Goal: Task Accomplishment & Management: Manage account settings

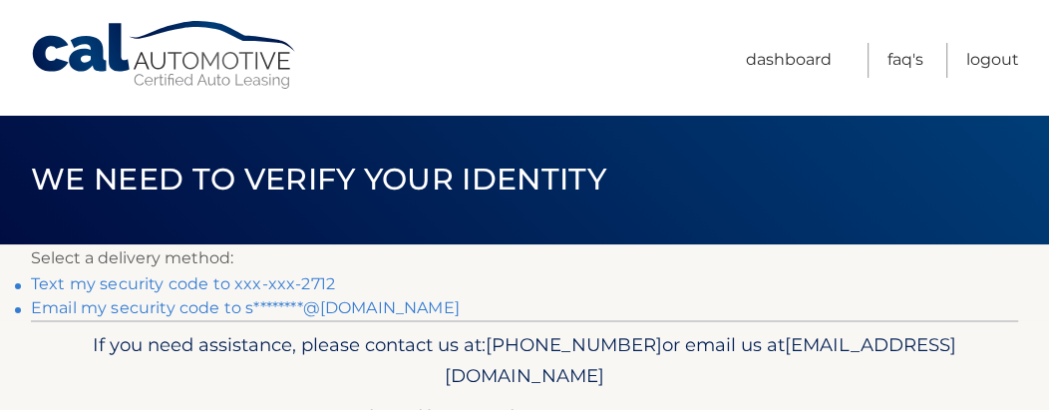
click at [56, 303] on link "Email my security code to s********@gmail.com" at bounding box center [245, 307] width 429 height 19
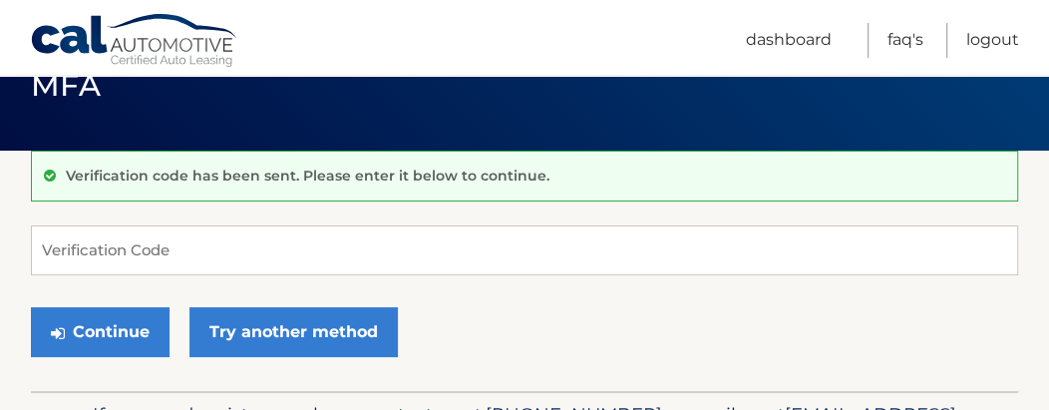
scroll to position [133, 0]
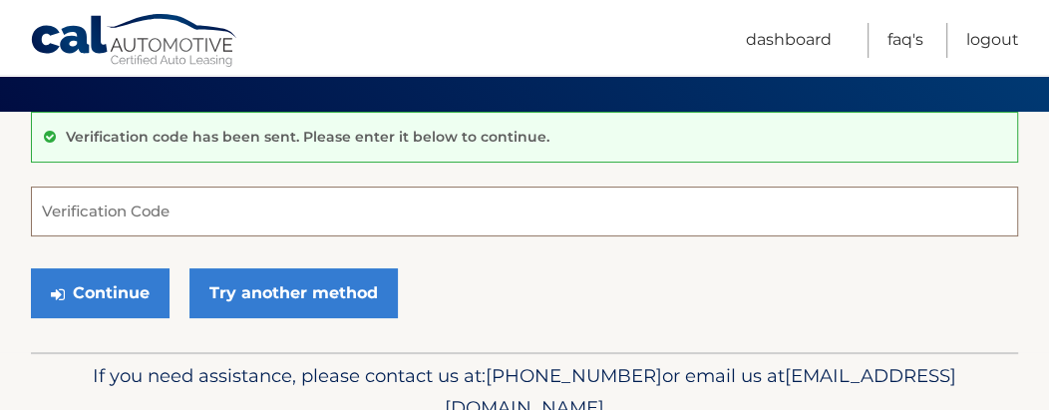
paste input "556418"
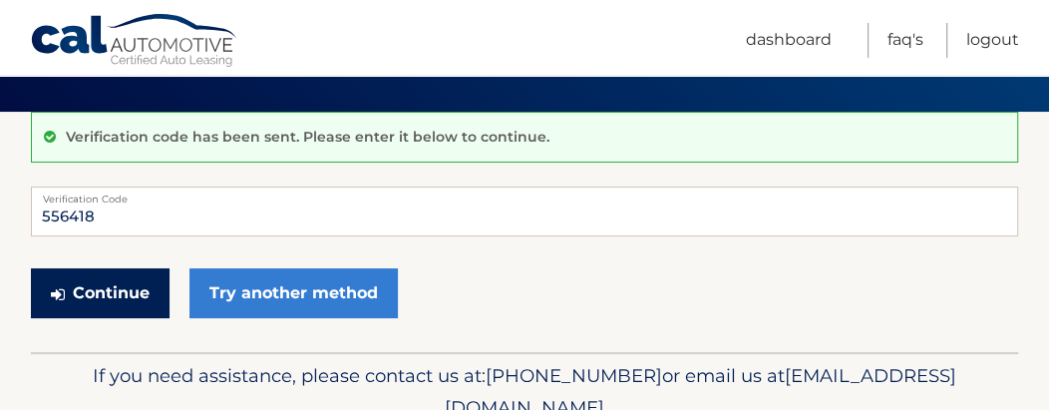
click at [112, 283] on button "Continue" at bounding box center [100, 293] width 139 height 50
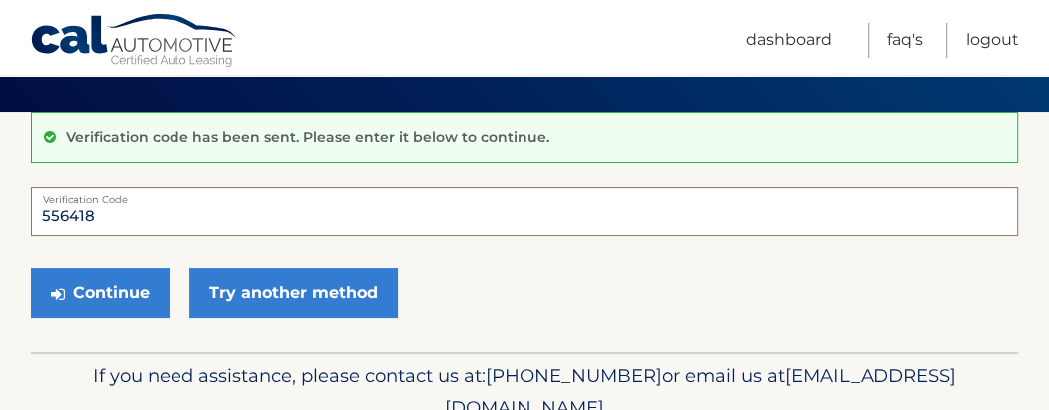
click at [92, 218] on input "556418" at bounding box center [525, 212] width 988 height 50
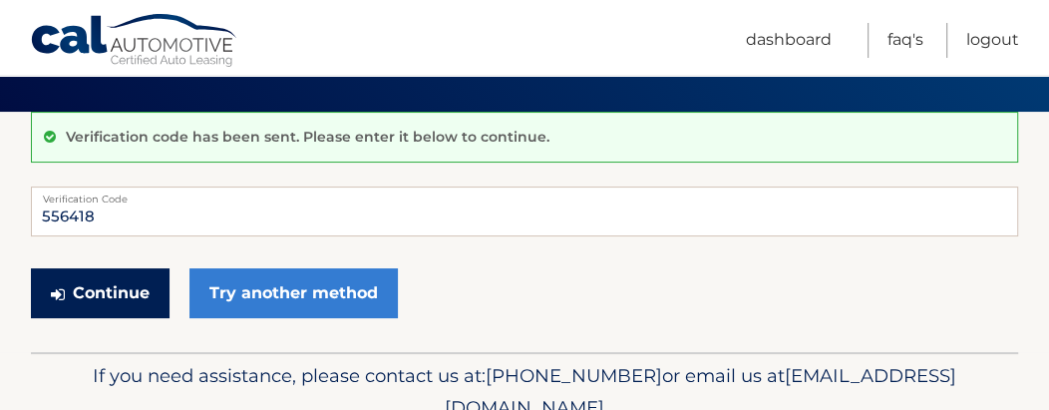
click at [105, 288] on button "Continue" at bounding box center [100, 293] width 139 height 50
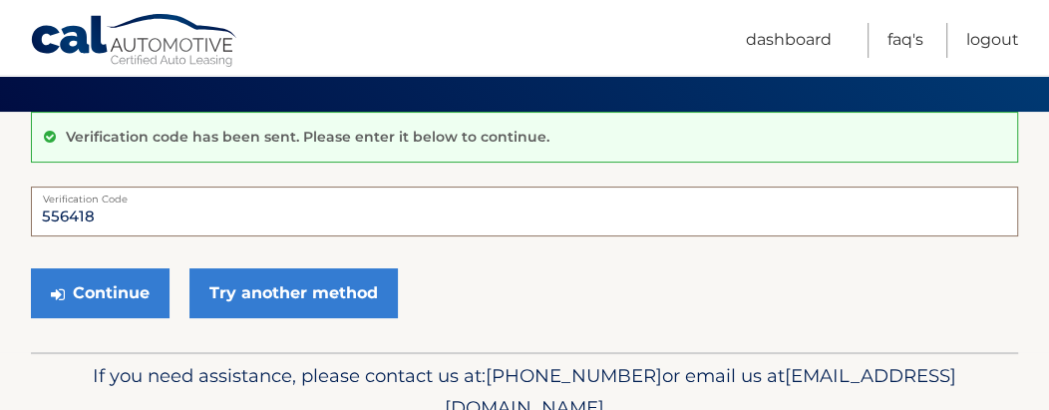
click at [47, 216] on input "556418" at bounding box center [525, 212] width 988 height 50
click at [44, 215] on input "556418" at bounding box center [525, 212] width 988 height 50
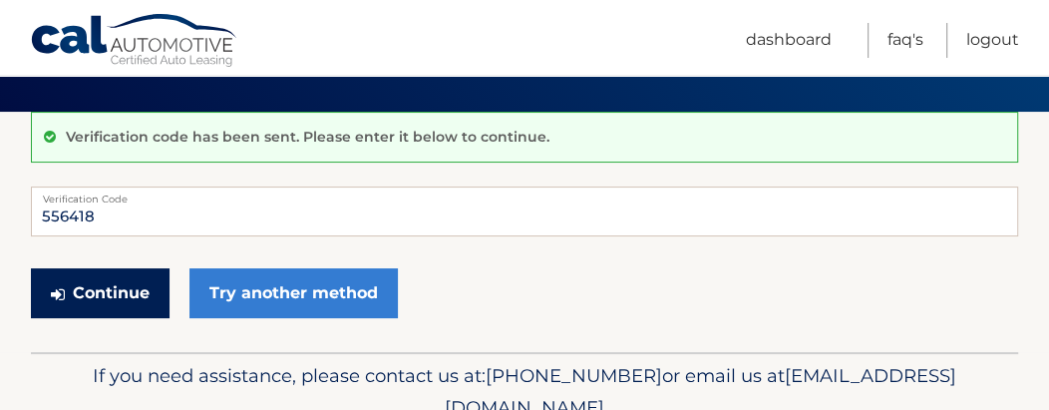
click at [91, 287] on button "Continue" at bounding box center [100, 293] width 139 height 50
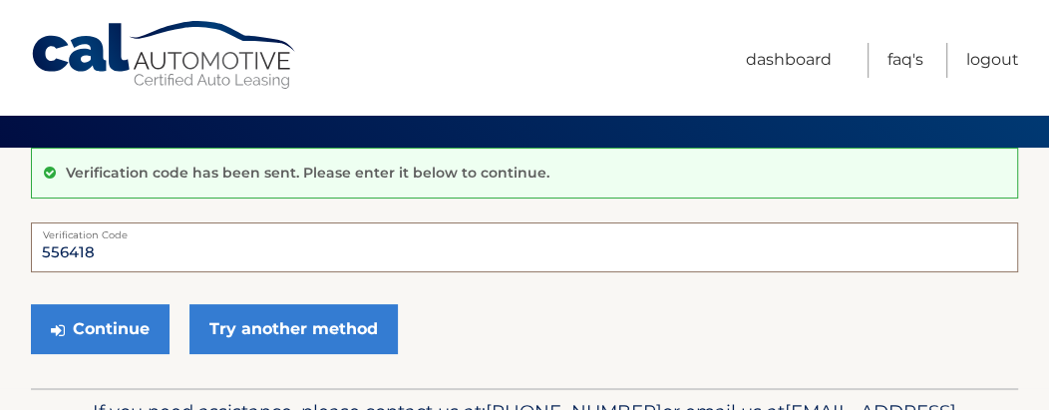
scroll to position [0, 0]
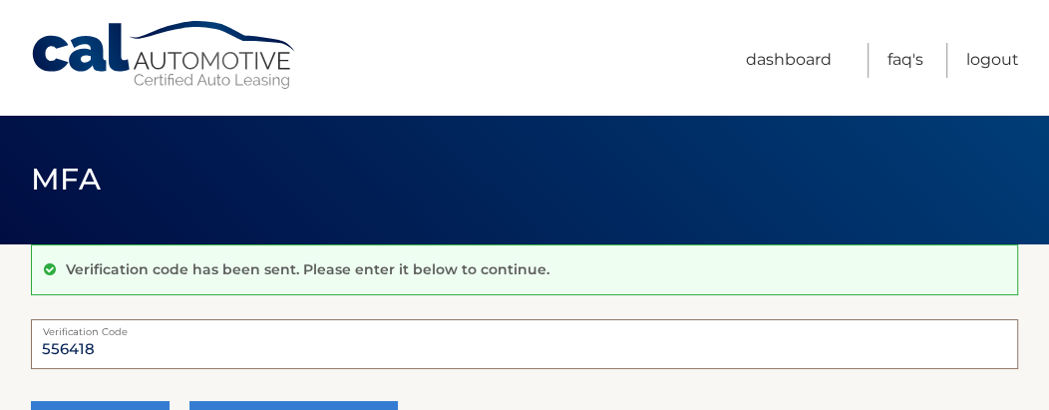
drag, startPoint x: 96, startPoint y: 358, endPoint x: 0, endPoint y: 336, distance: 98.2
click at [0, 336] on section "Verification code has been sent. Please enter it below to continue. 556418 Veri…" at bounding box center [524, 364] width 1049 height 240
type input "556418"
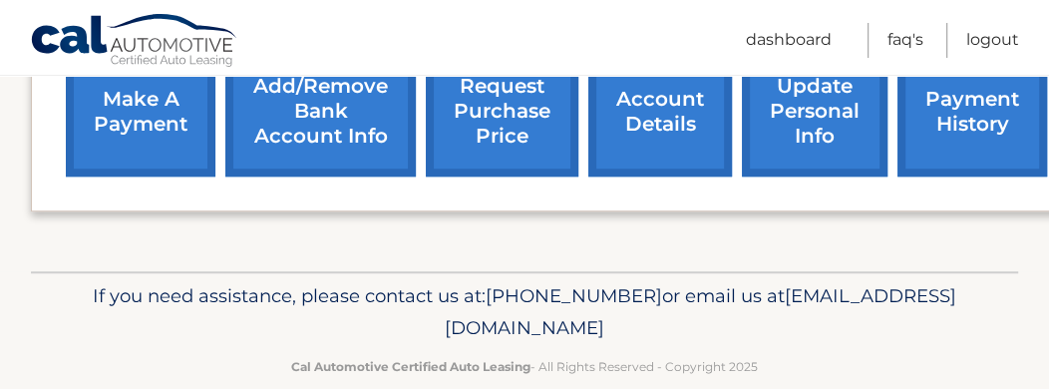
scroll to position [844, 0]
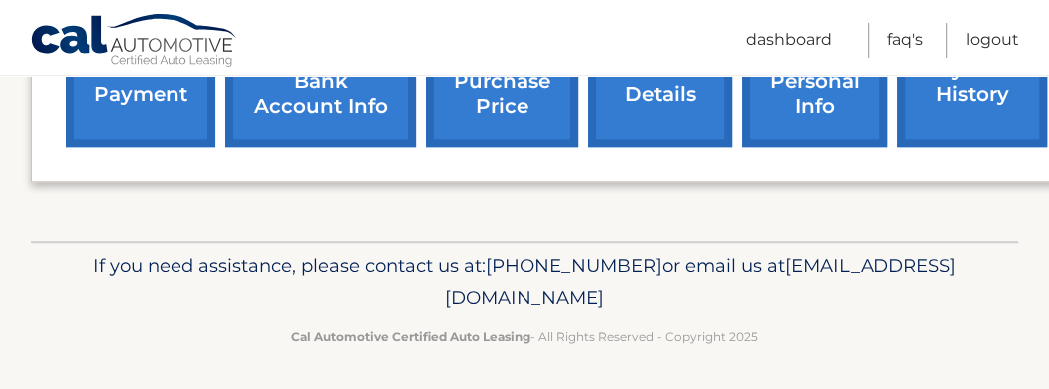
click at [983, 117] on link "payment history" at bounding box center [973, 81] width 150 height 131
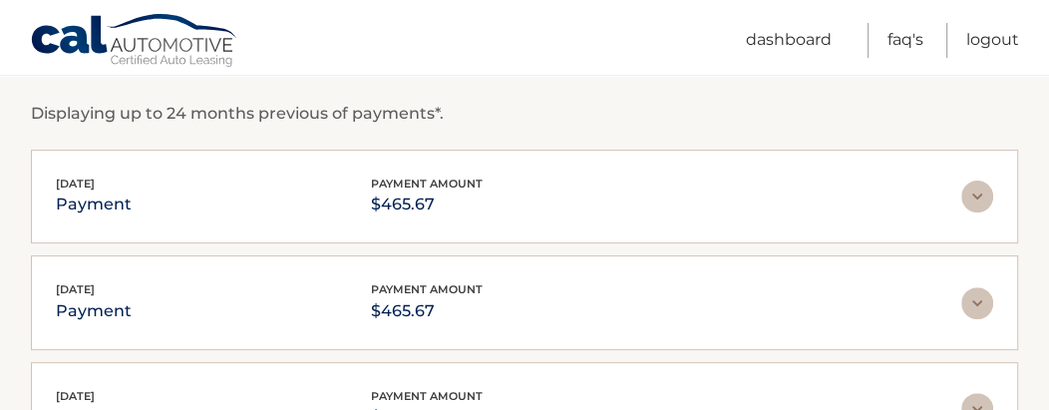
scroll to position [71, 0]
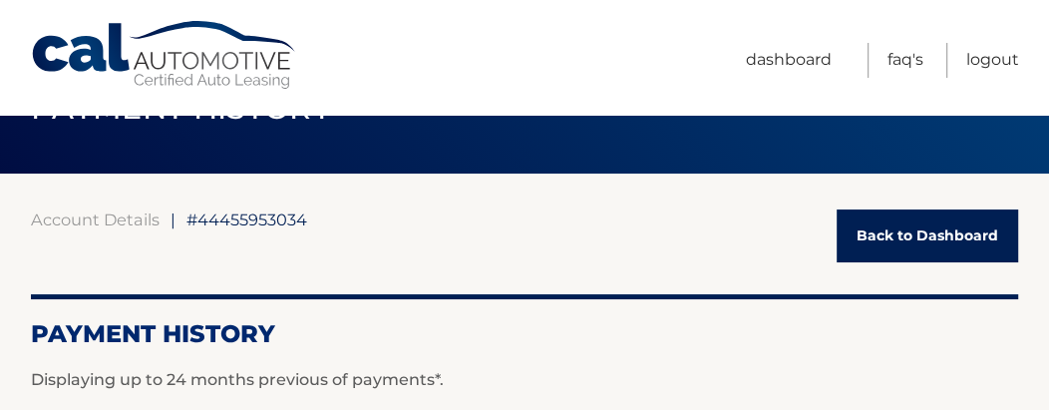
click at [975, 221] on link "Back to Dashboard" at bounding box center [928, 235] width 182 height 53
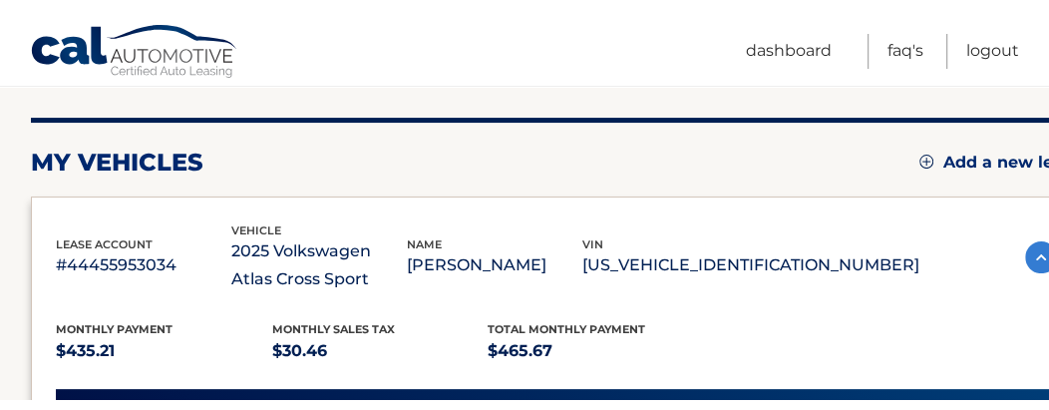
scroll to position [265, 0]
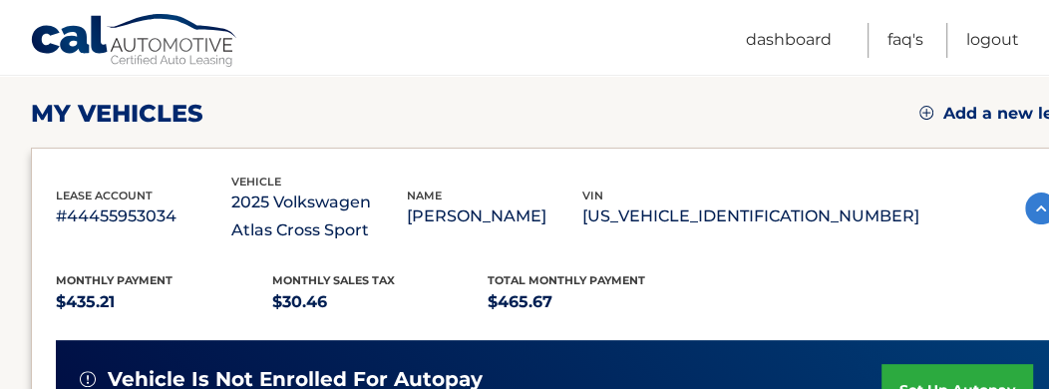
drag, startPoint x: 687, startPoint y: 218, endPoint x: 856, endPoint y: 224, distance: 168.7
click at [856, 224] on div "lease account #44455953034 vehicle 2025 Volkswagen Atlas Cross Sport name SACHA…" at bounding box center [488, 209] width 864 height 73
click at [863, 223] on p "1V2DE2CA7SC225731" at bounding box center [751, 217] width 337 height 28
drag, startPoint x: 859, startPoint y: 212, endPoint x: 695, endPoint y: 211, distance: 163.6
click at [695, 211] on p "1V2DE2CA7SC225731" at bounding box center [751, 217] width 337 height 28
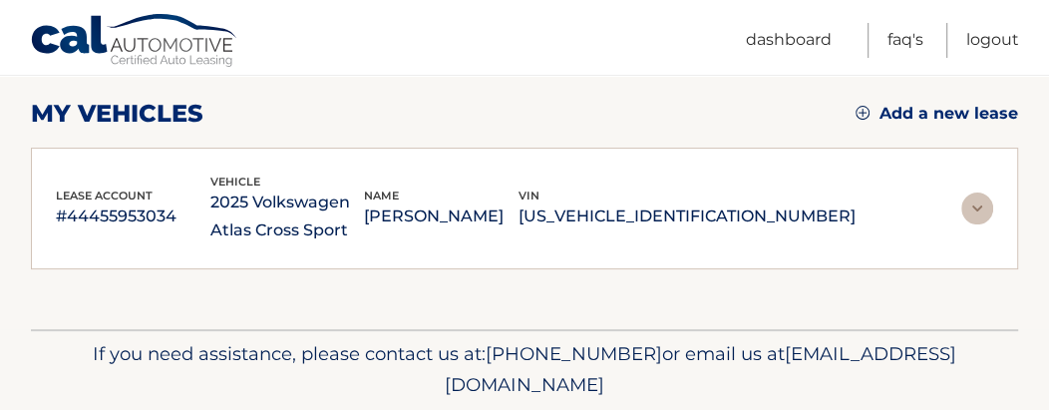
copy p "1V2DE2CA7SC225731"
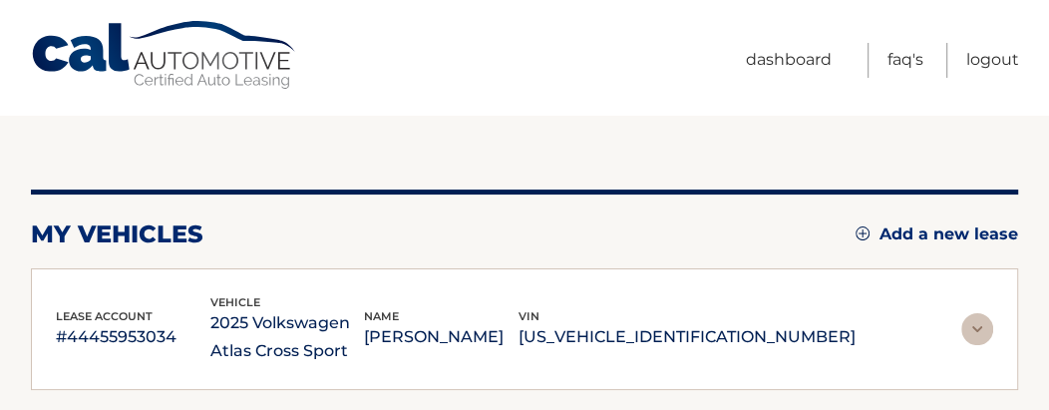
scroll to position [202, 0]
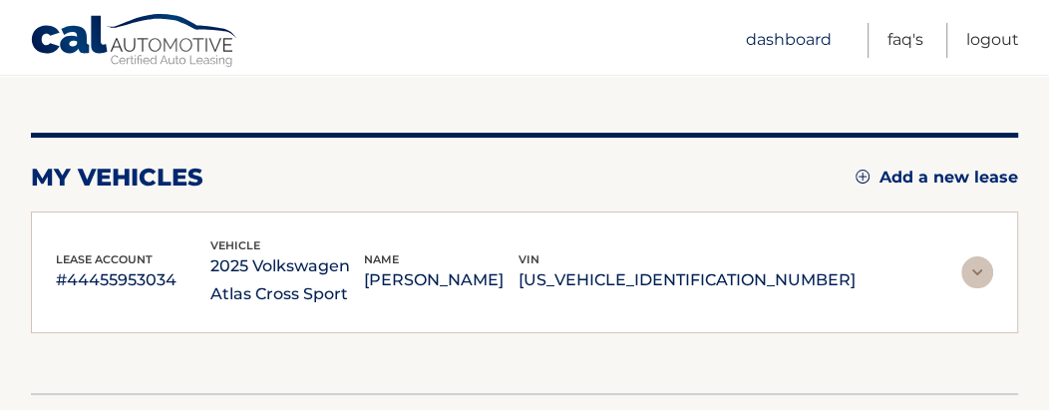
click at [786, 40] on link "Dashboard" at bounding box center [789, 40] width 86 height 35
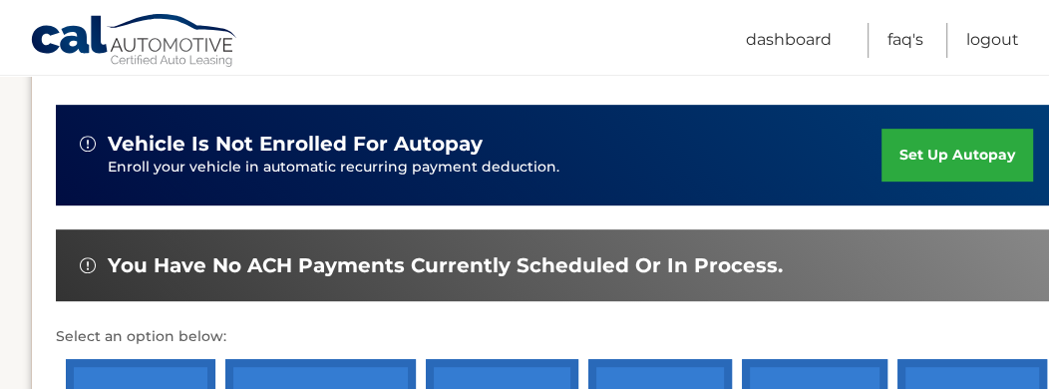
scroll to position [664, 0]
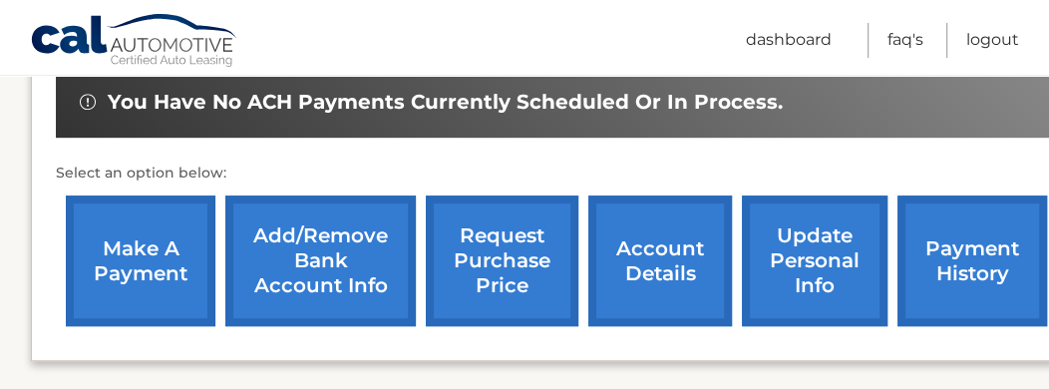
click at [848, 276] on link "update personal info" at bounding box center [815, 261] width 146 height 131
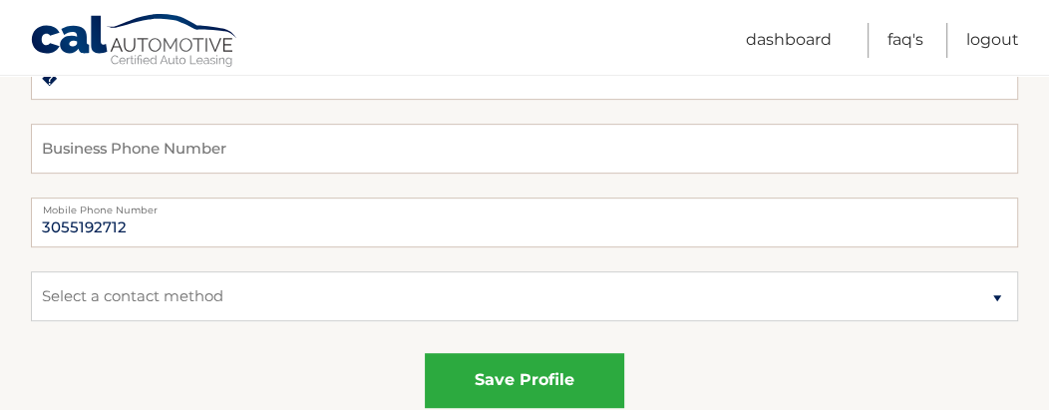
scroll to position [532, 0]
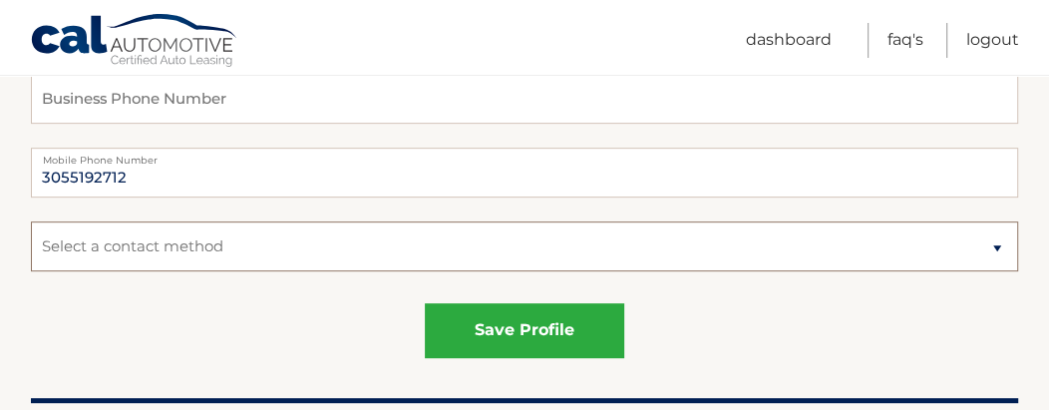
click at [449, 248] on select "Select a contact method Mobile Home" at bounding box center [525, 246] width 988 height 50
select select "1"
click at [31, 221] on select "Select a contact method Mobile Home" at bounding box center [525, 246] width 988 height 50
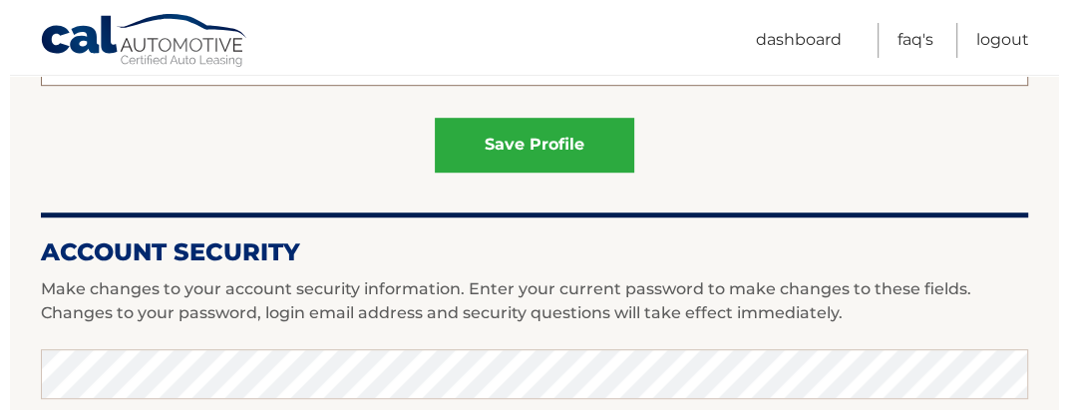
scroll to position [664, 0]
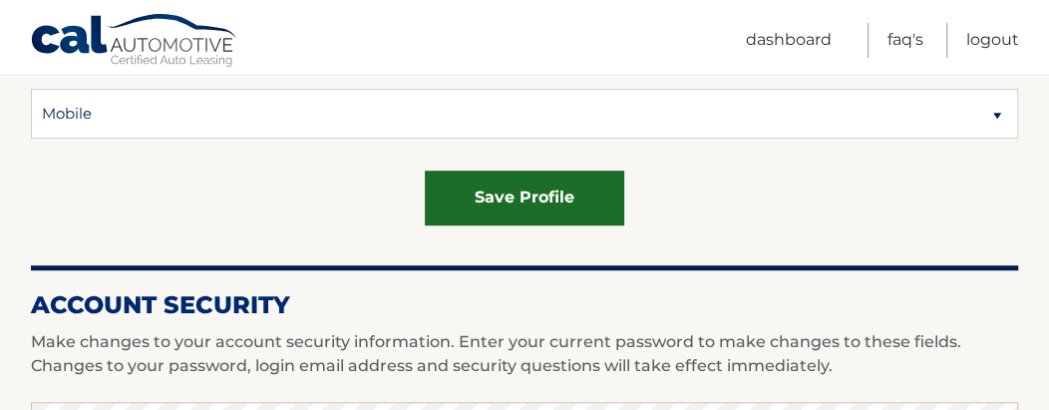
click at [518, 177] on button "save profile" at bounding box center [525, 198] width 200 height 55
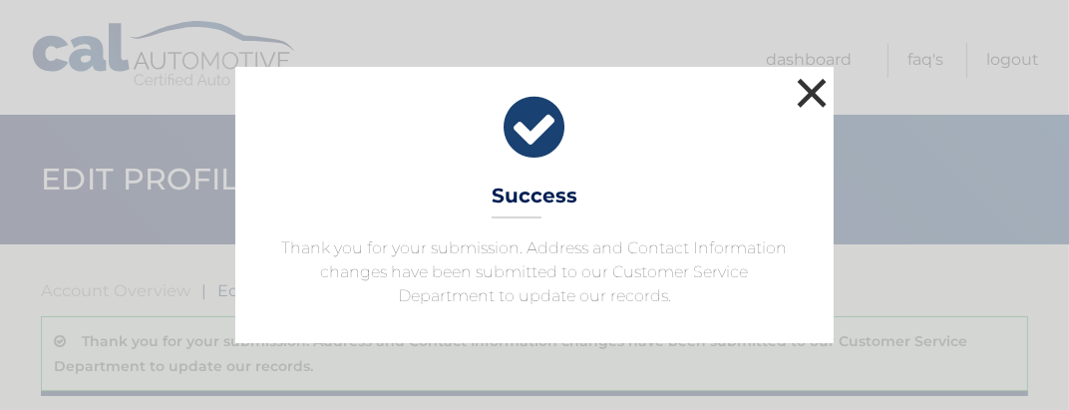
click at [805, 97] on button "×" at bounding box center [812, 93] width 40 height 40
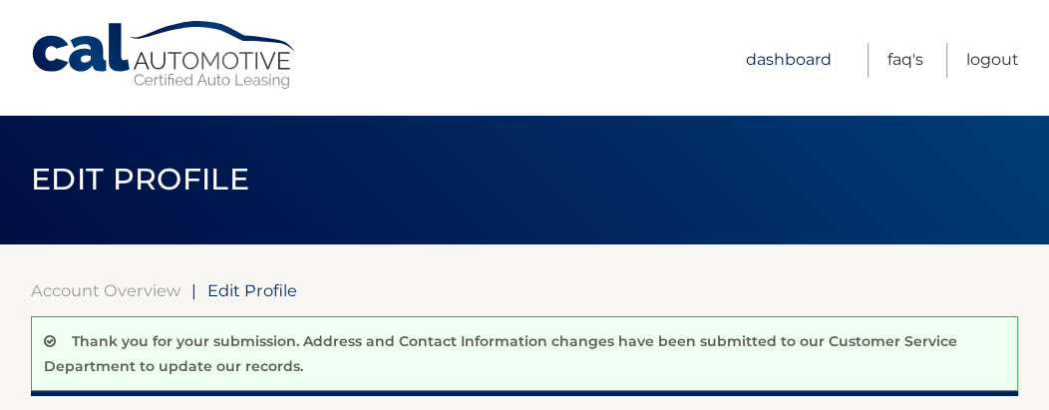
click at [800, 55] on link "Dashboard" at bounding box center [789, 60] width 86 height 35
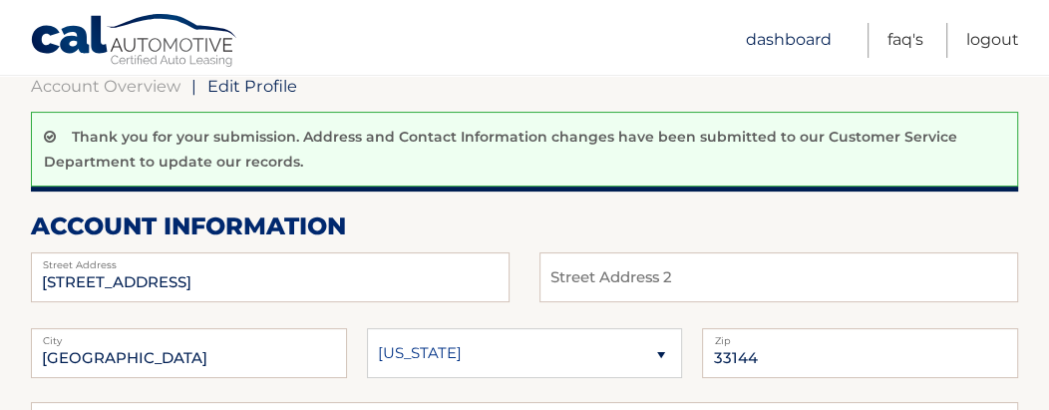
scroll to position [265, 0]
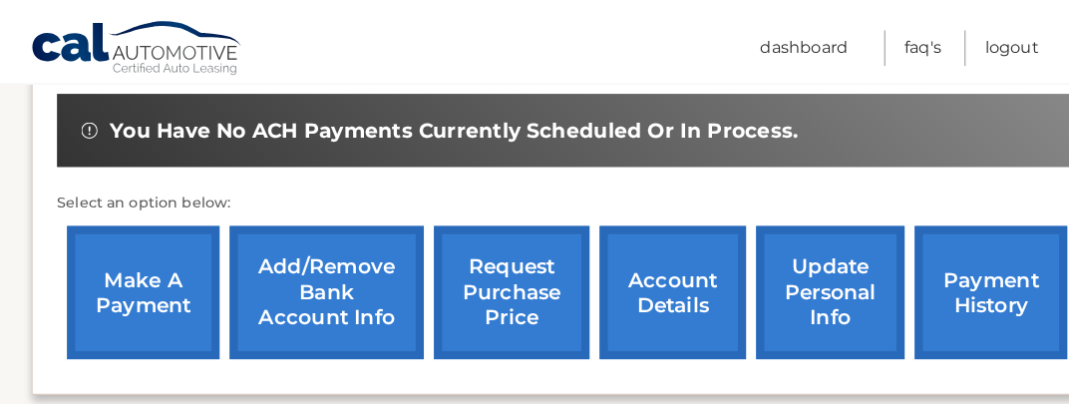
scroll to position [664, 0]
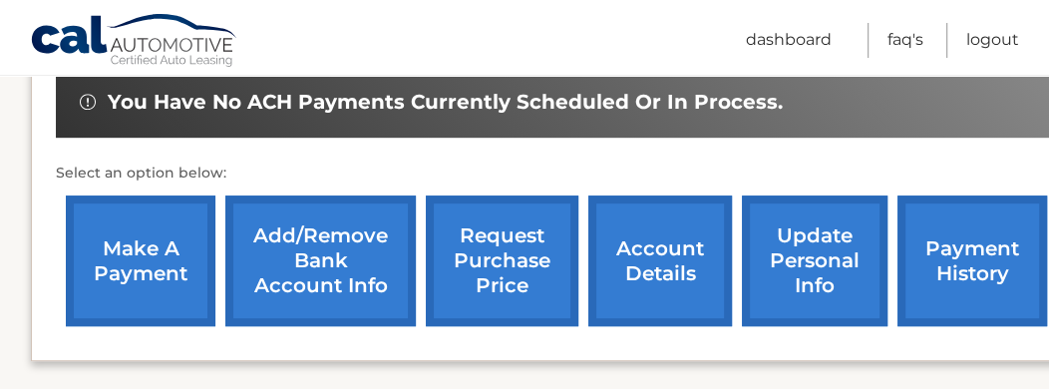
click at [523, 230] on link "request purchase price" at bounding box center [502, 261] width 153 height 131
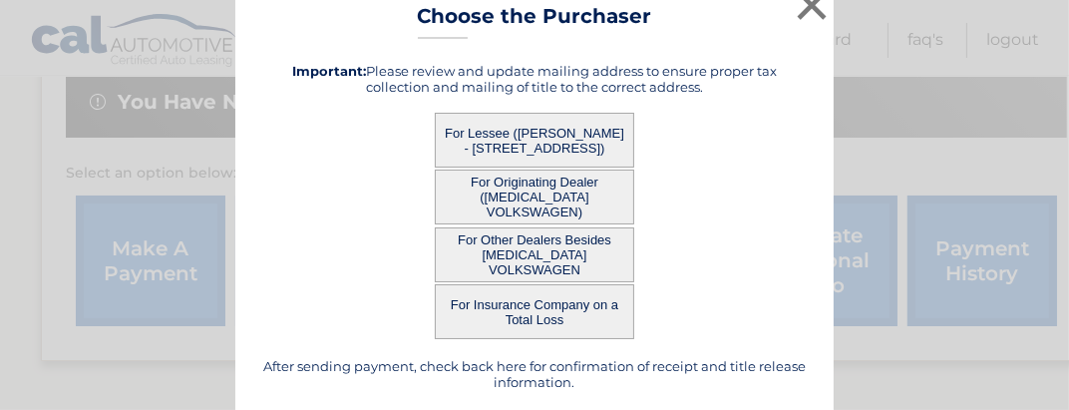
scroll to position [41, 0]
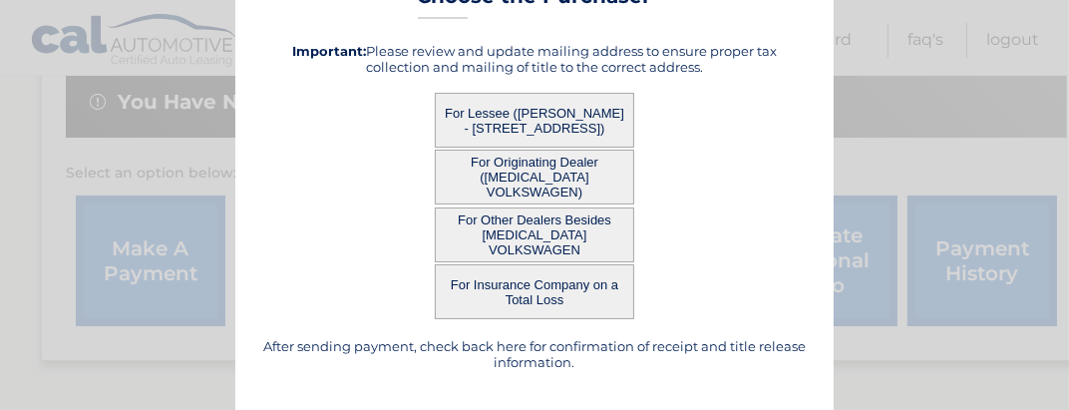
click at [466, 113] on button "For Lessee ([PERSON_NAME] - [STREET_ADDRESS])" at bounding box center [535, 120] width 200 height 55
click at [537, 183] on button "For Originating Dealer ([MEDICAL_DATA] VOLKSWAGEN)" at bounding box center [535, 177] width 200 height 55
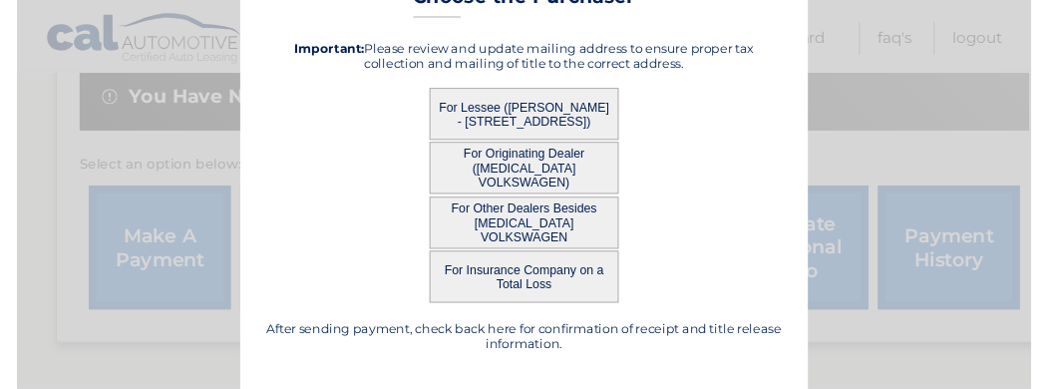
scroll to position [0, 0]
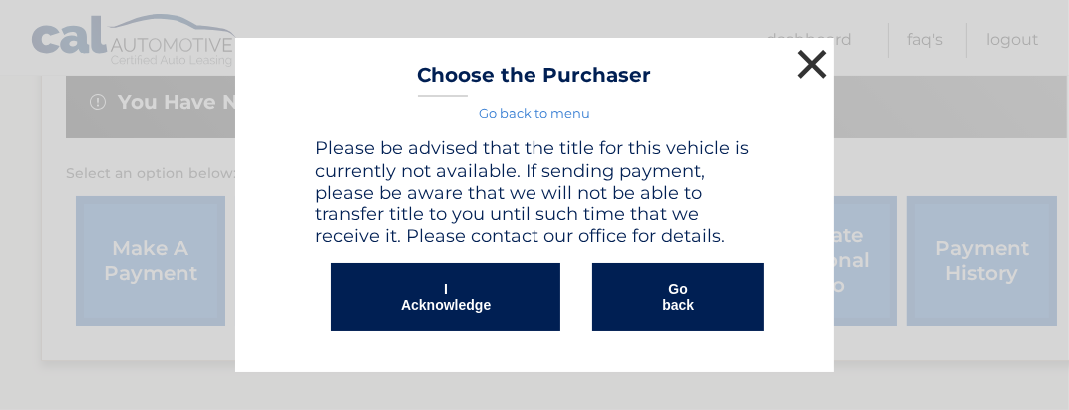
click at [794, 73] on button "×" at bounding box center [812, 64] width 40 height 40
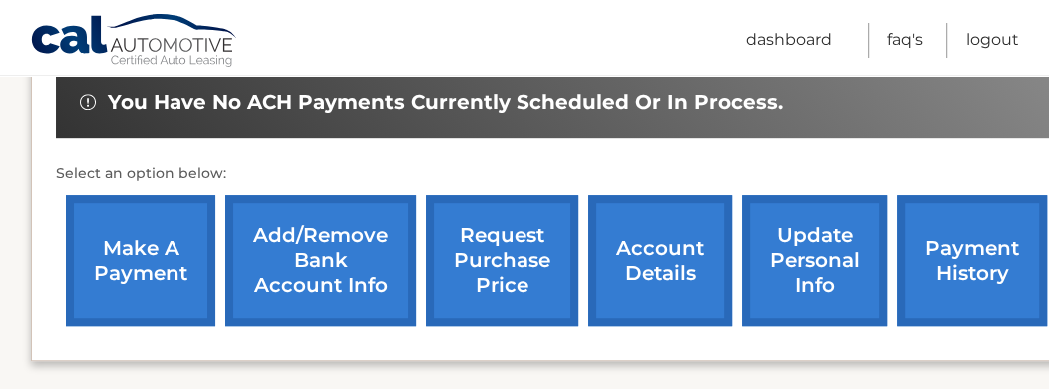
click at [631, 267] on link "account details" at bounding box center [661, 261] width 144 height 131
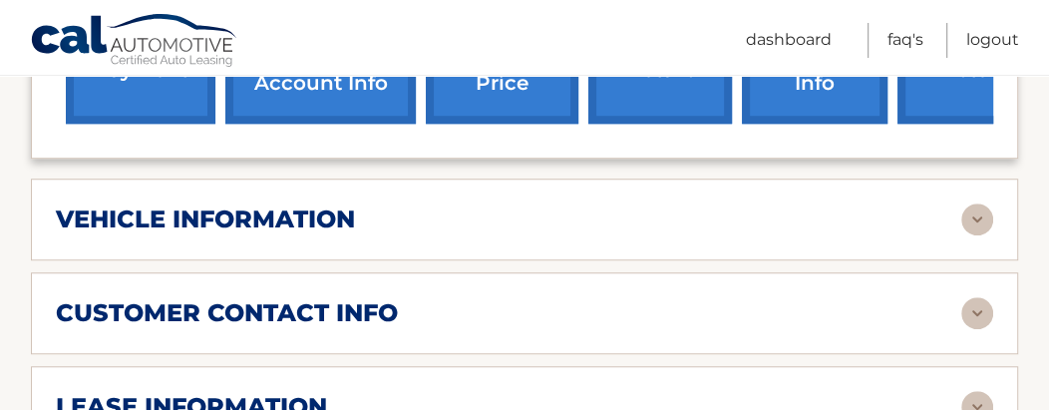
scroll to position [931, 0]
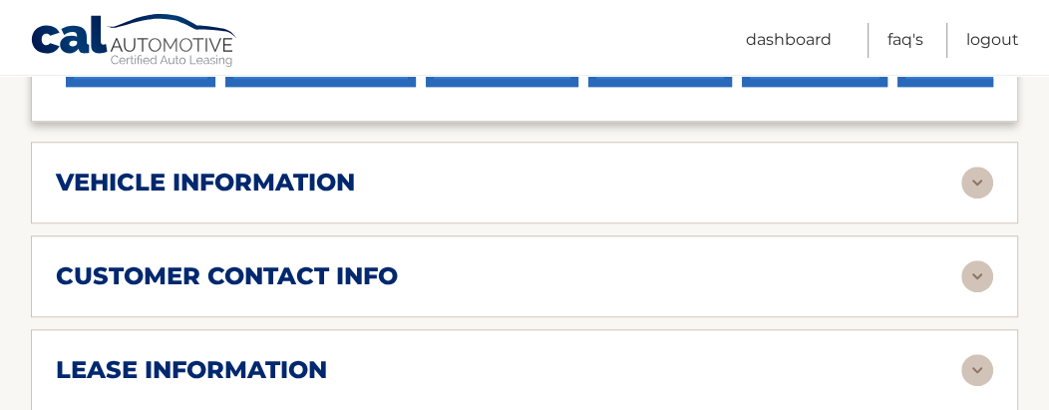
click at [975, 188] on img at bounding box center [978, 183] width 32 height 32
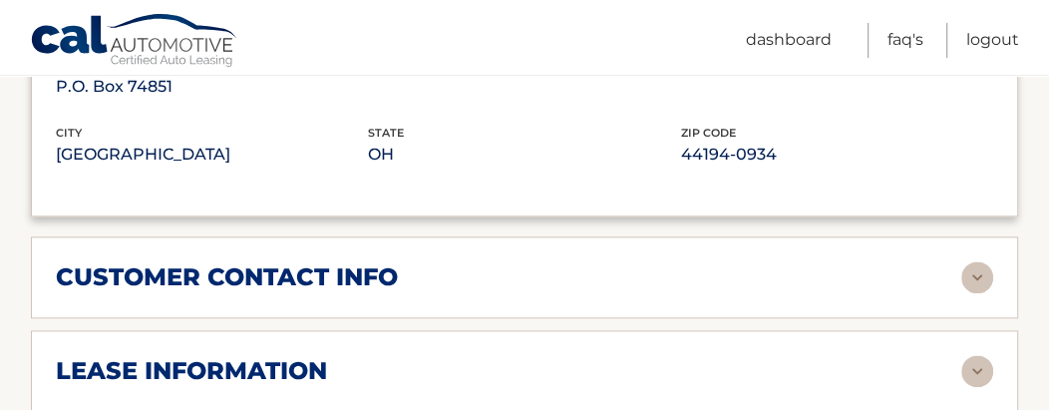
scroll to position [1462, 0]
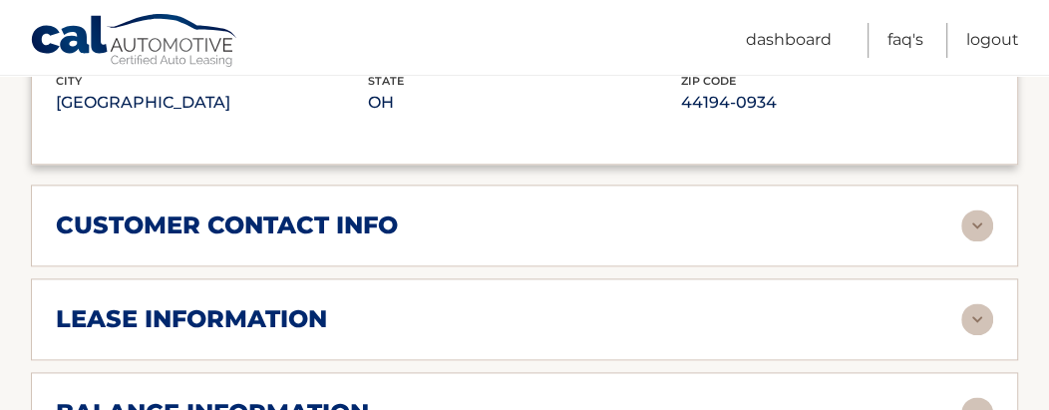
click at [988, 221] on img at bounding box center [978, 225] width 32 height 32
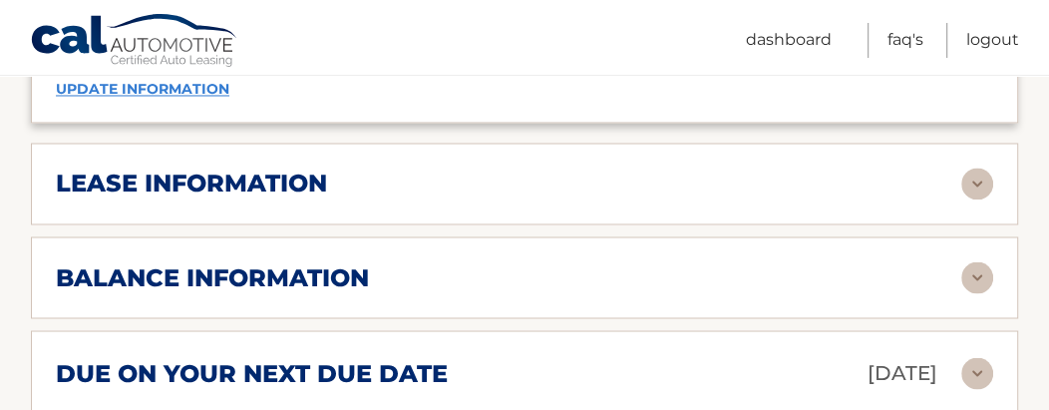
scroll to position [1994, 0]
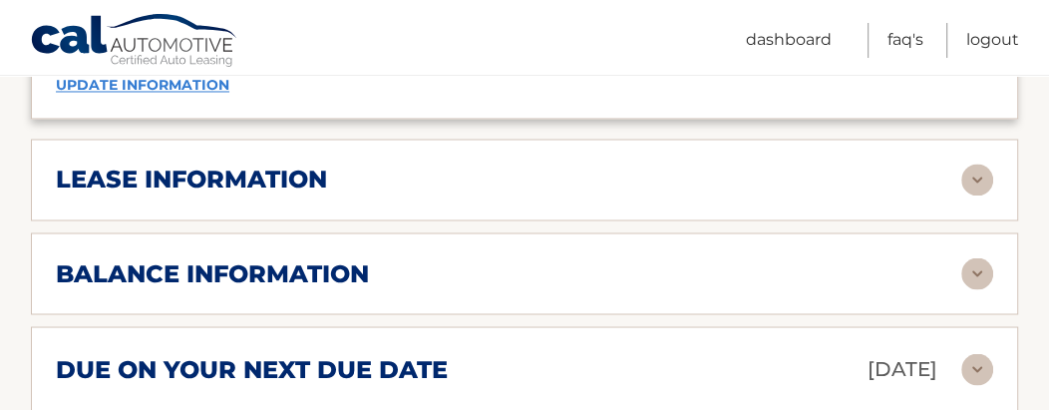
click at [981, 185] on img at bounding box center [978, 180] width 32 height 32
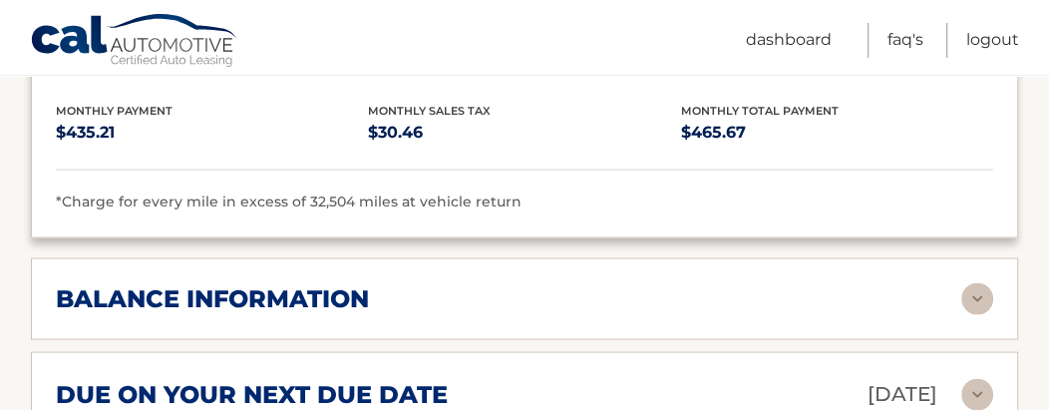
scroll to position [2393, 0]
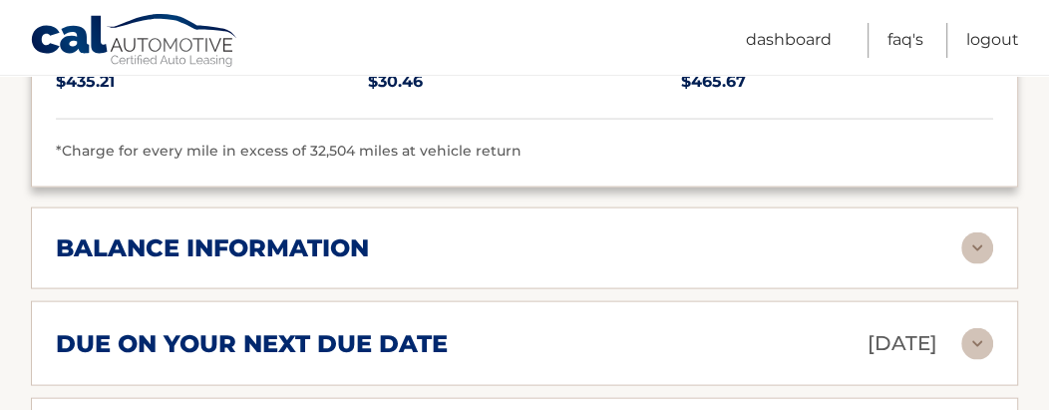
click at [966, 234] on img at bounding box center [978, 248] width 32 height 32
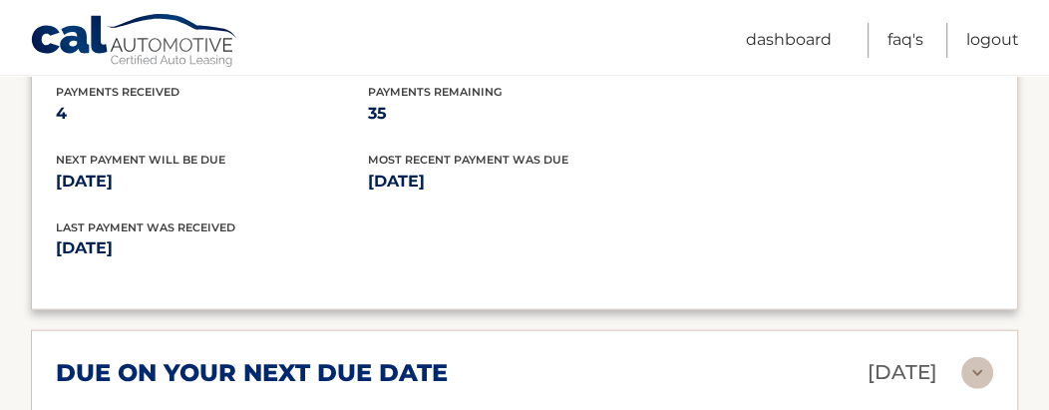
scroll to position [2659, 0]
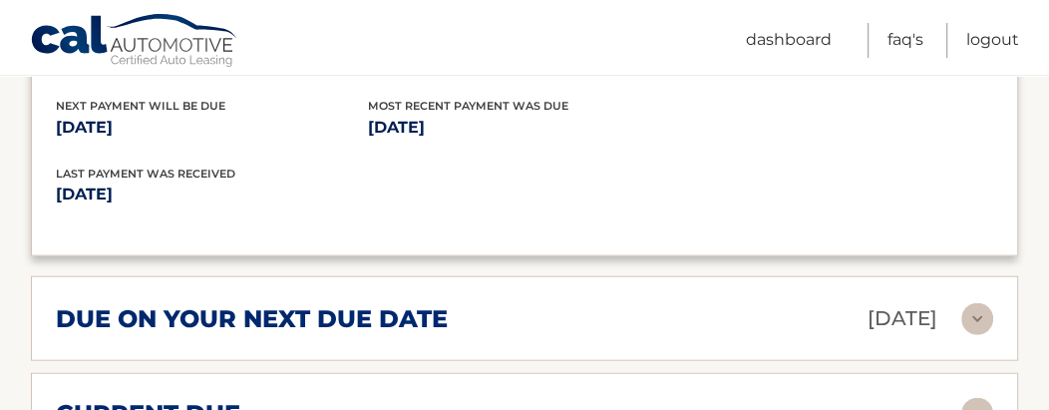
click at [970, 304] on img at bounding box center [978, 319] width 32 height 32
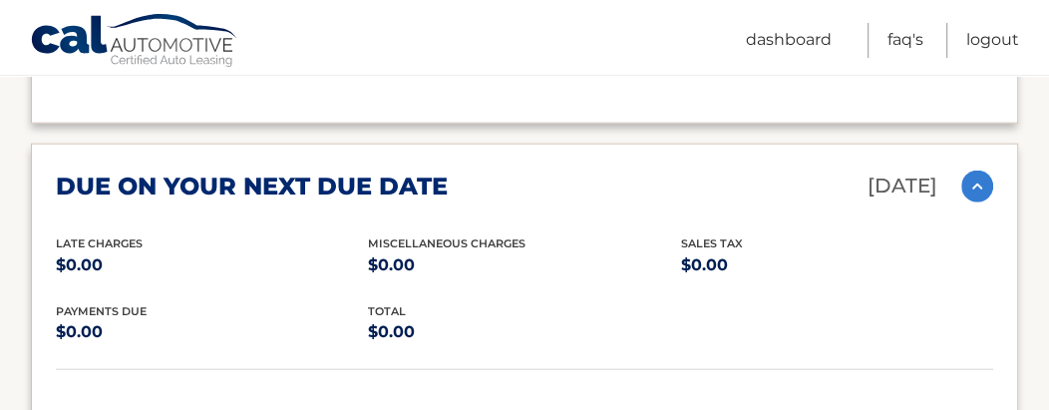
scroll to position [2926, 0]
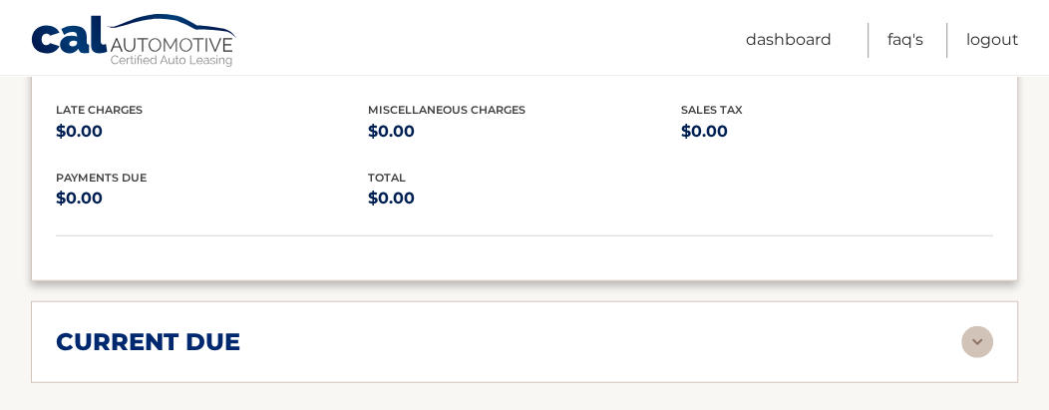
click at [969, 327] on img at bounding box center [978, 342] width 32 height 32
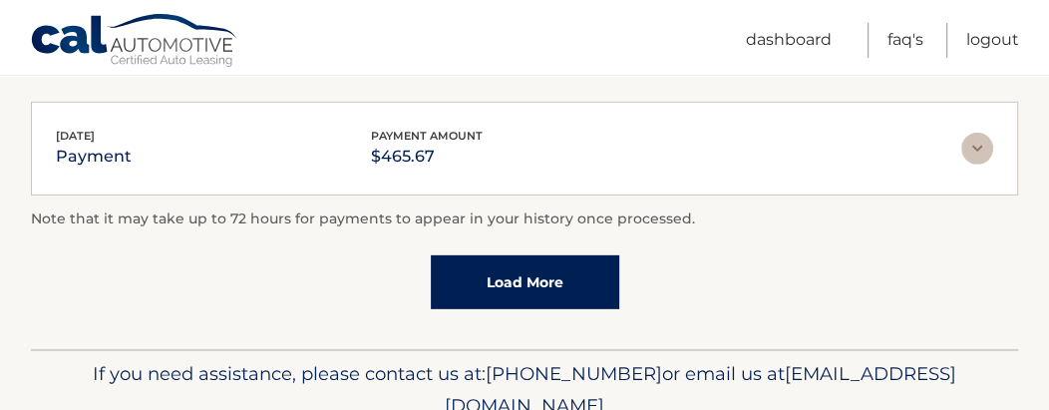
scroll to position [3590, 0]
